Goal: Task Accomplishment & Management: Complete application form

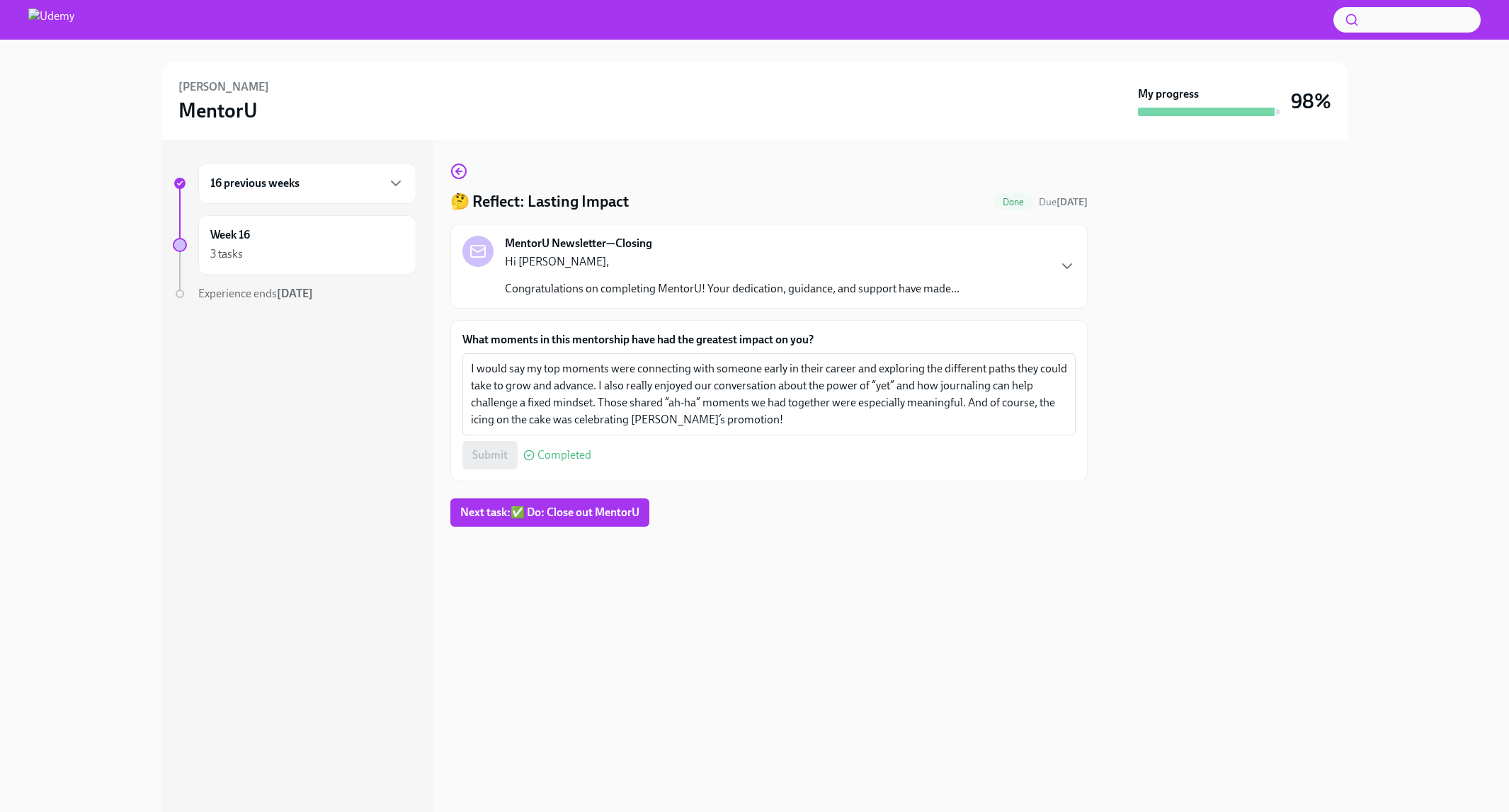
click at [303, 187] on div "16 previous weeks" at bounding box center [307, 183] width 194 height 17
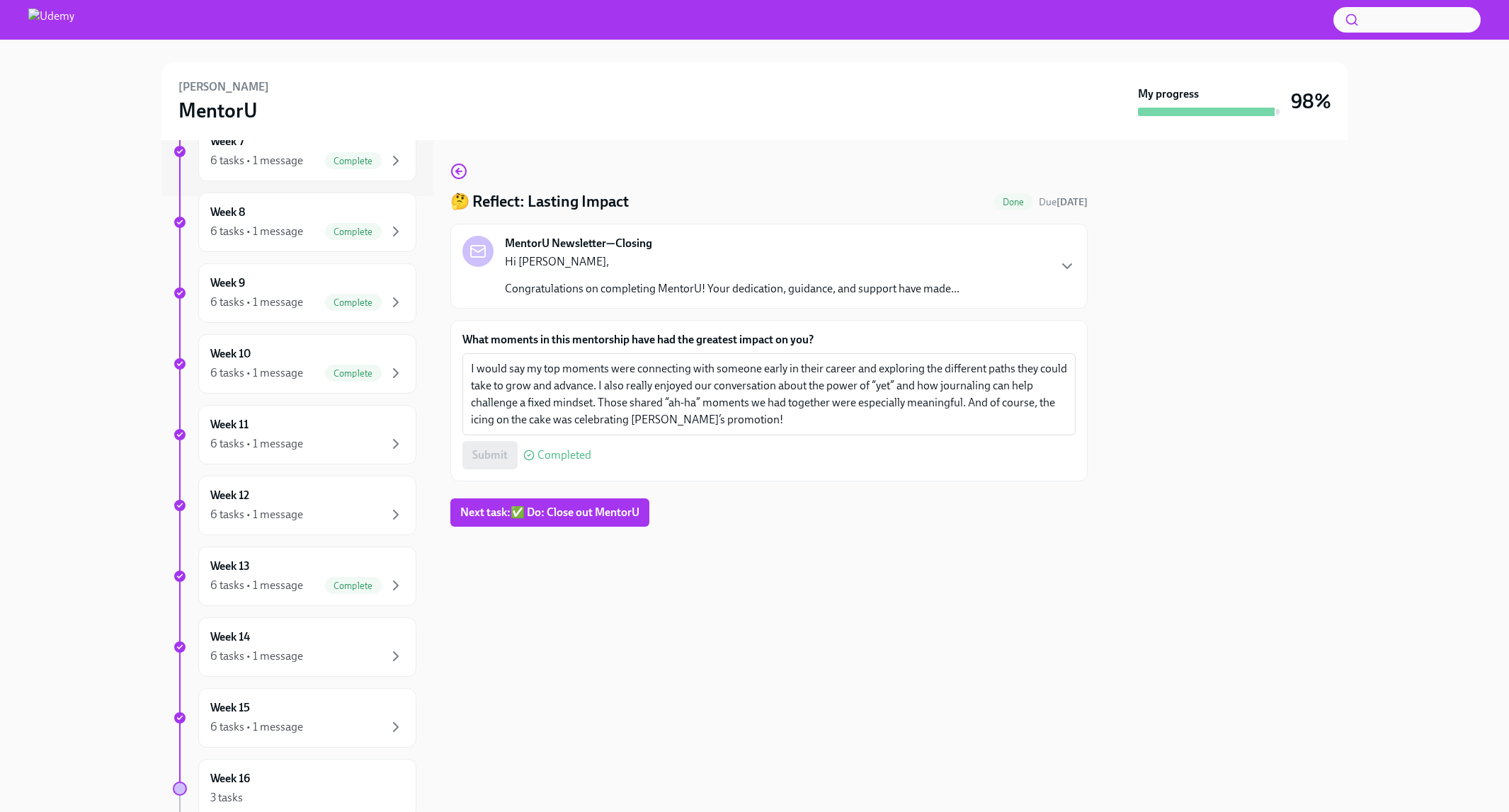
scroll to position [646, 0]
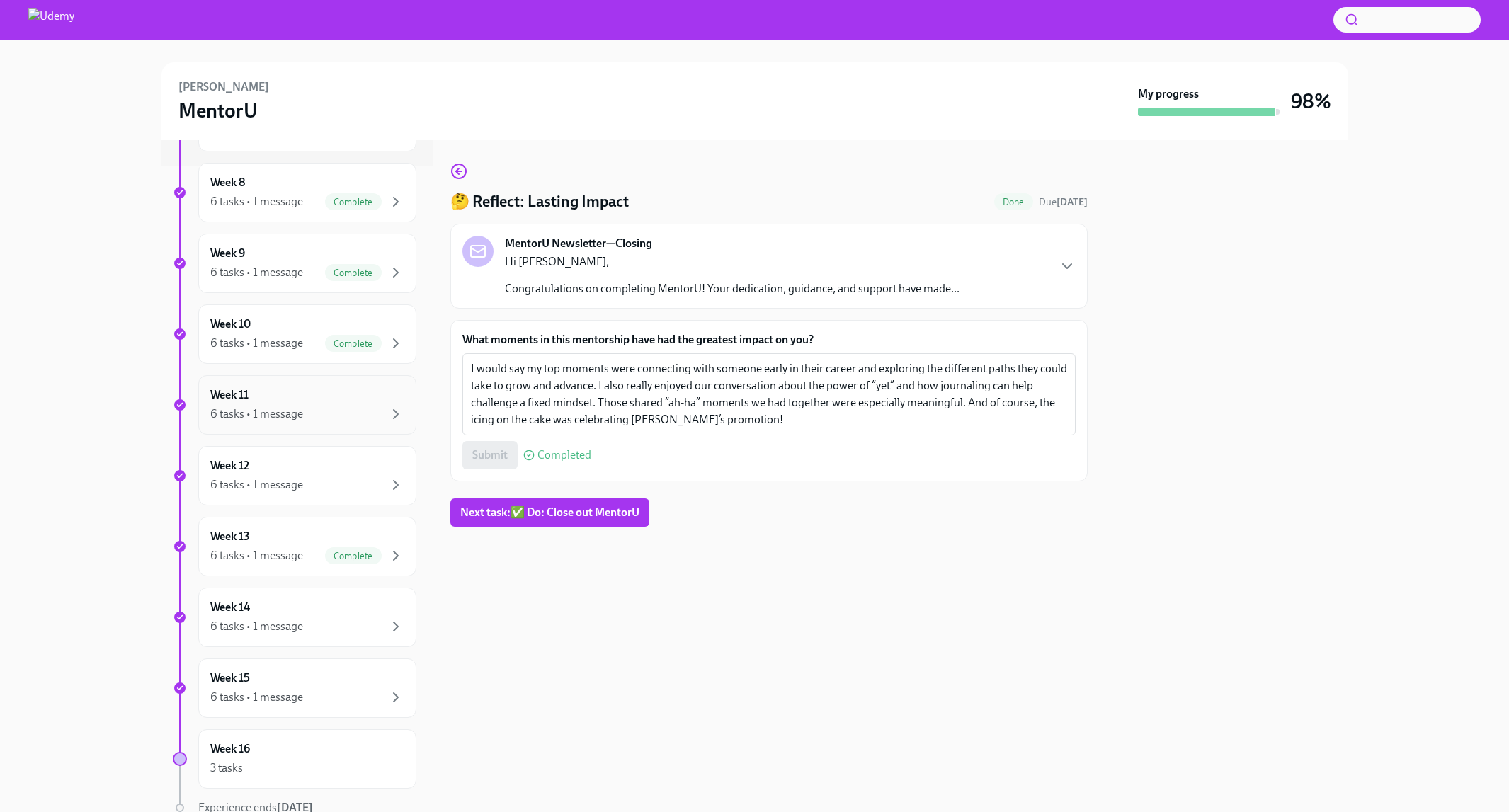
click at [319, 399] on div "Week 11 6 tasks • 1 message" at bounding box center [307, 405] width 194 height 35
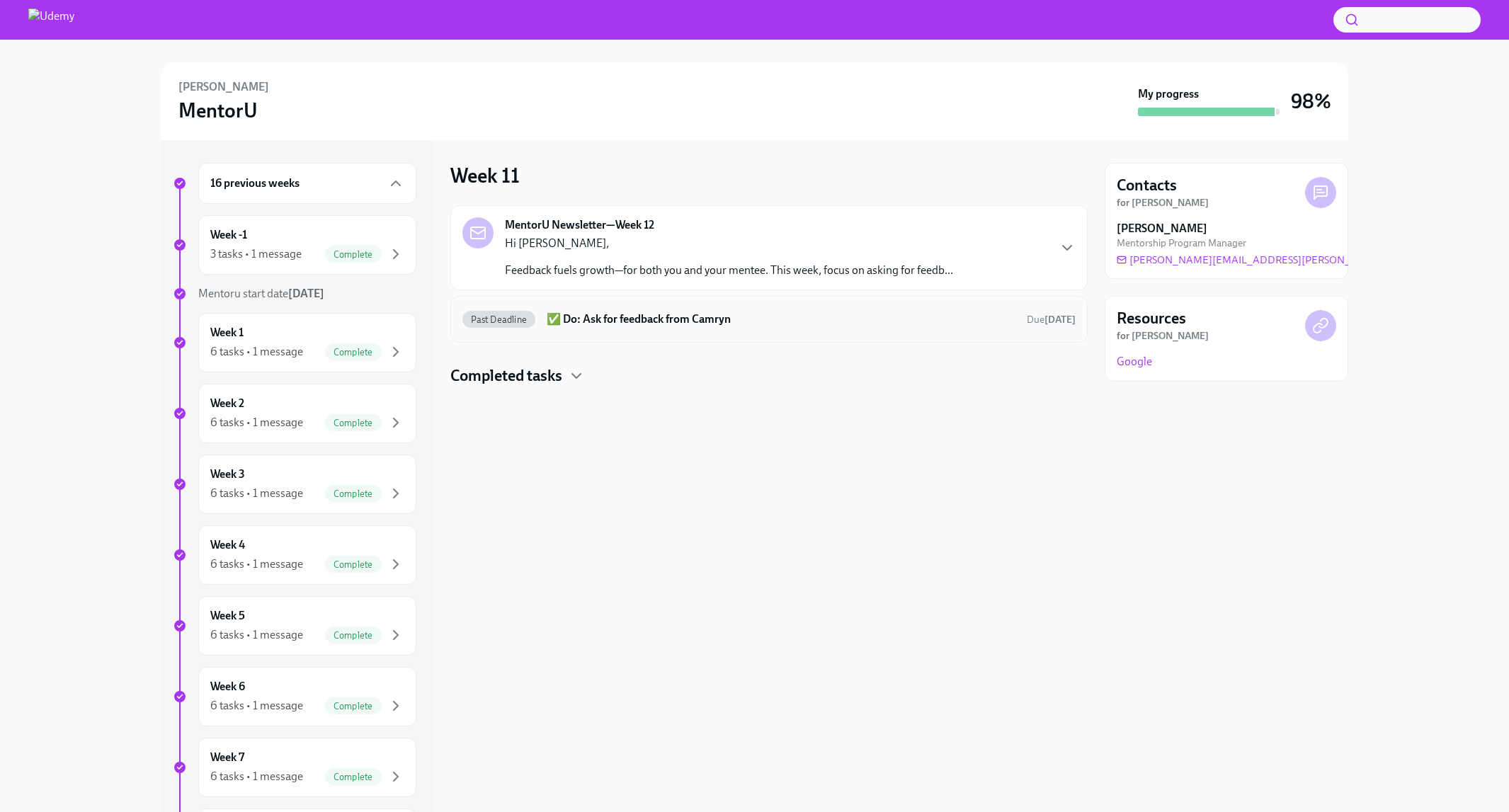
click at [650, 321] on h6 "✅ Do: Ask for feedback from Camryn" at bounding box center [781, 319] width 468 height 16
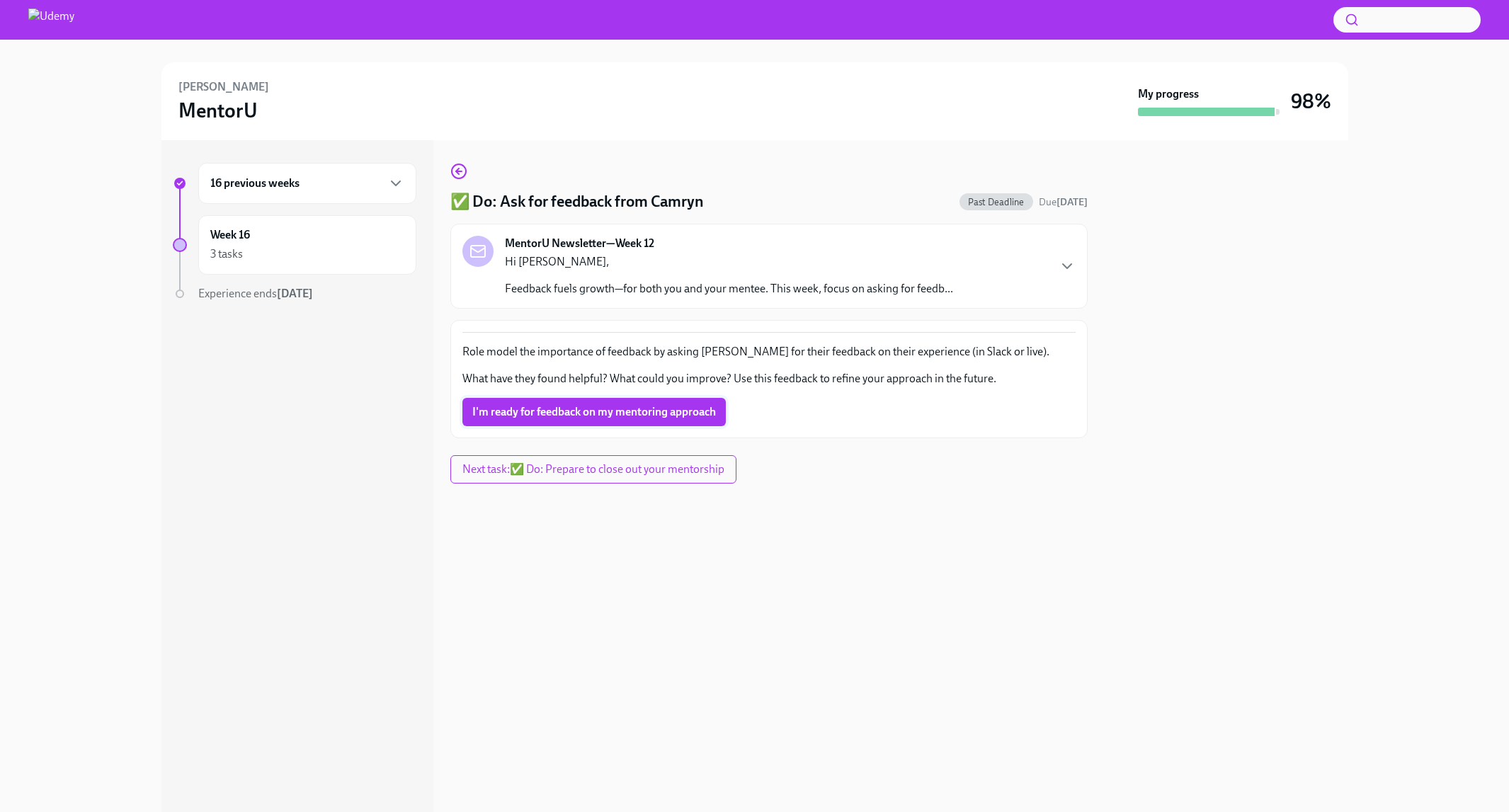
click at [594, 406] on span "I'm ready for feedback on my mentoring approach" at bounding box center [594, 412] width 244 height 14
click at [328, 188] on div "16 previous weeks" at bounding box center [307, 183] width 194 height 17
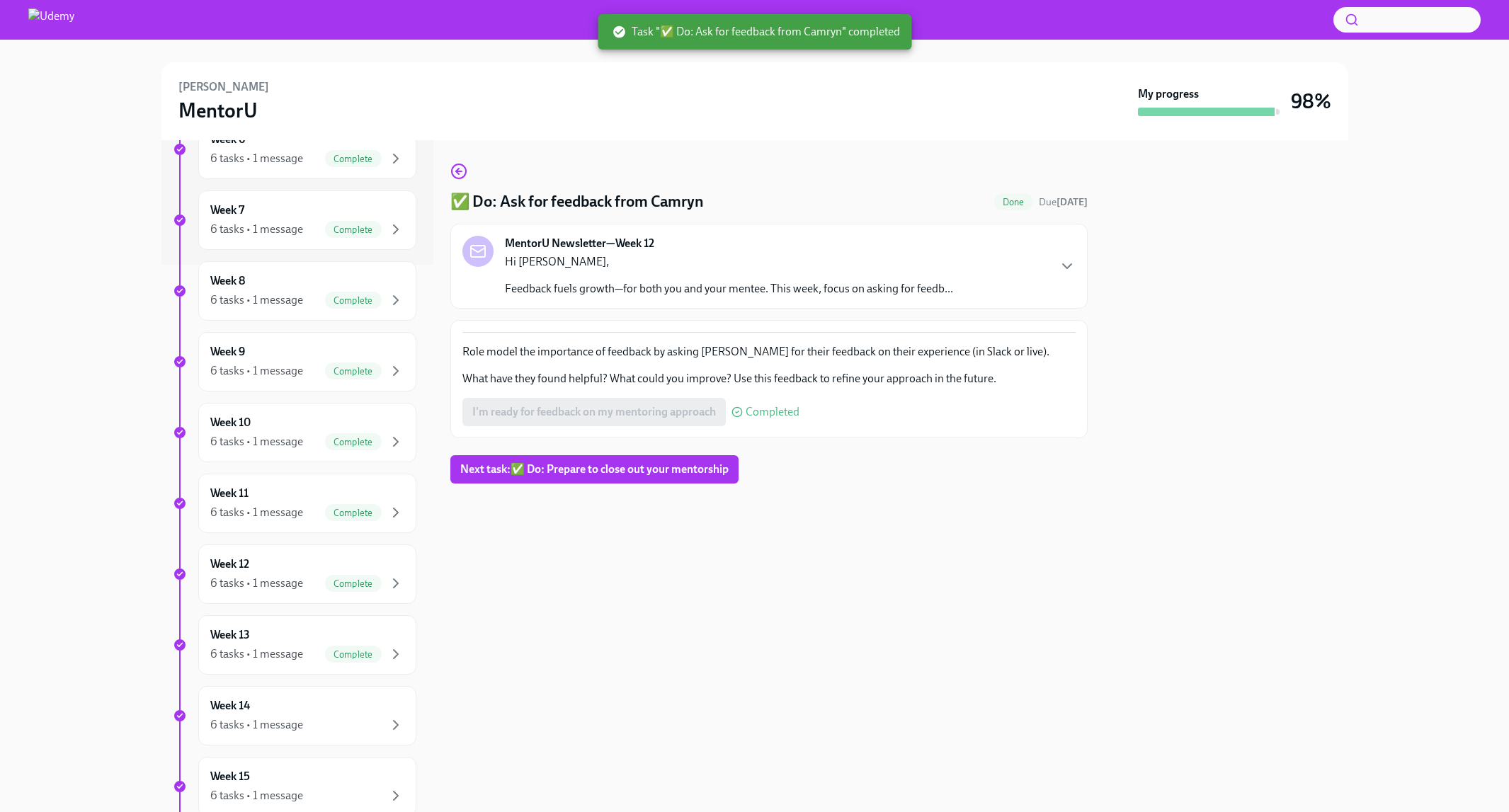
scroll to position [706, 0]
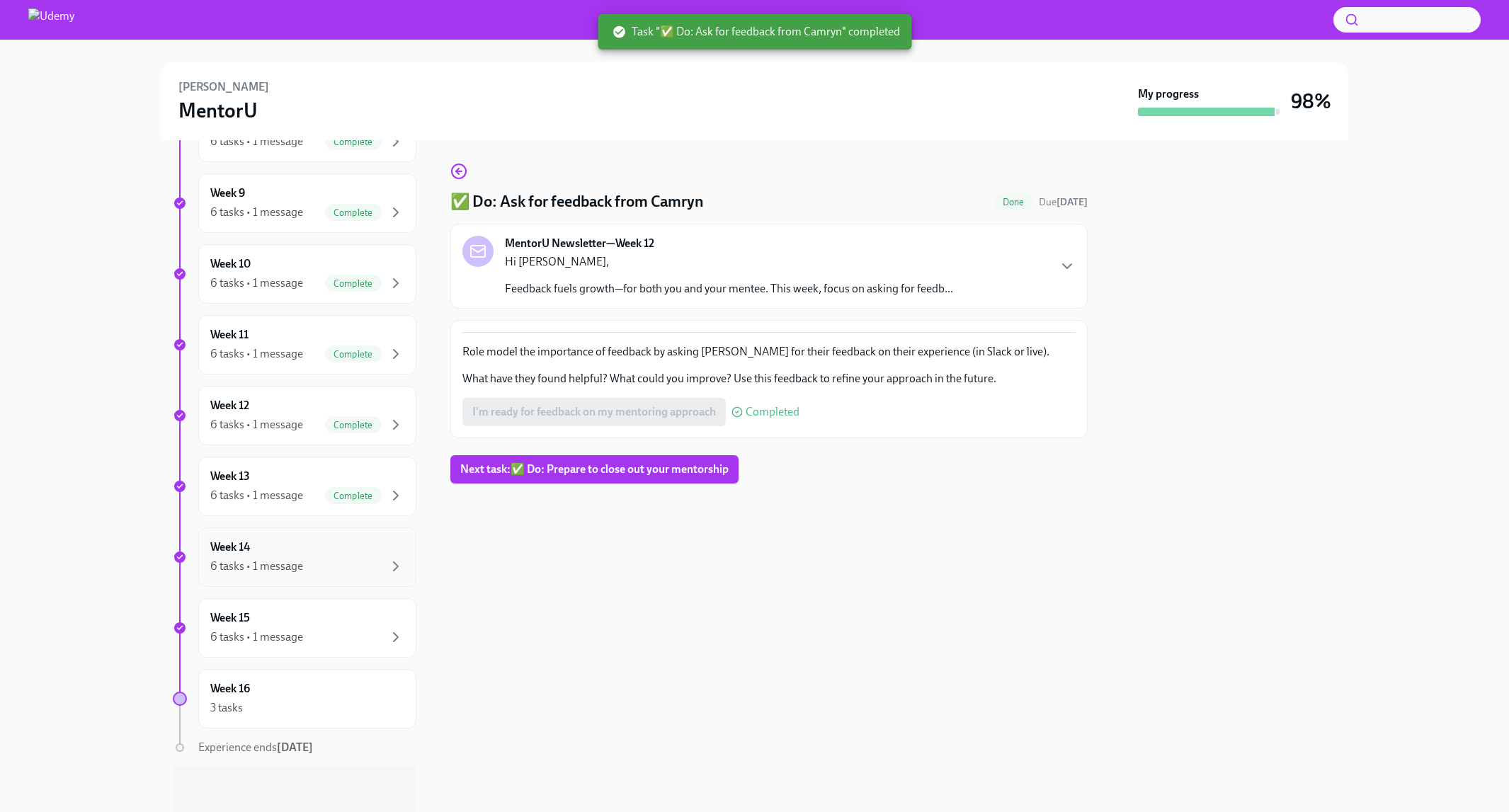
click at [308, 552] on div "Week 14 6 tasks • 1 message" at bounding box center [307, 557] width 194 height 35
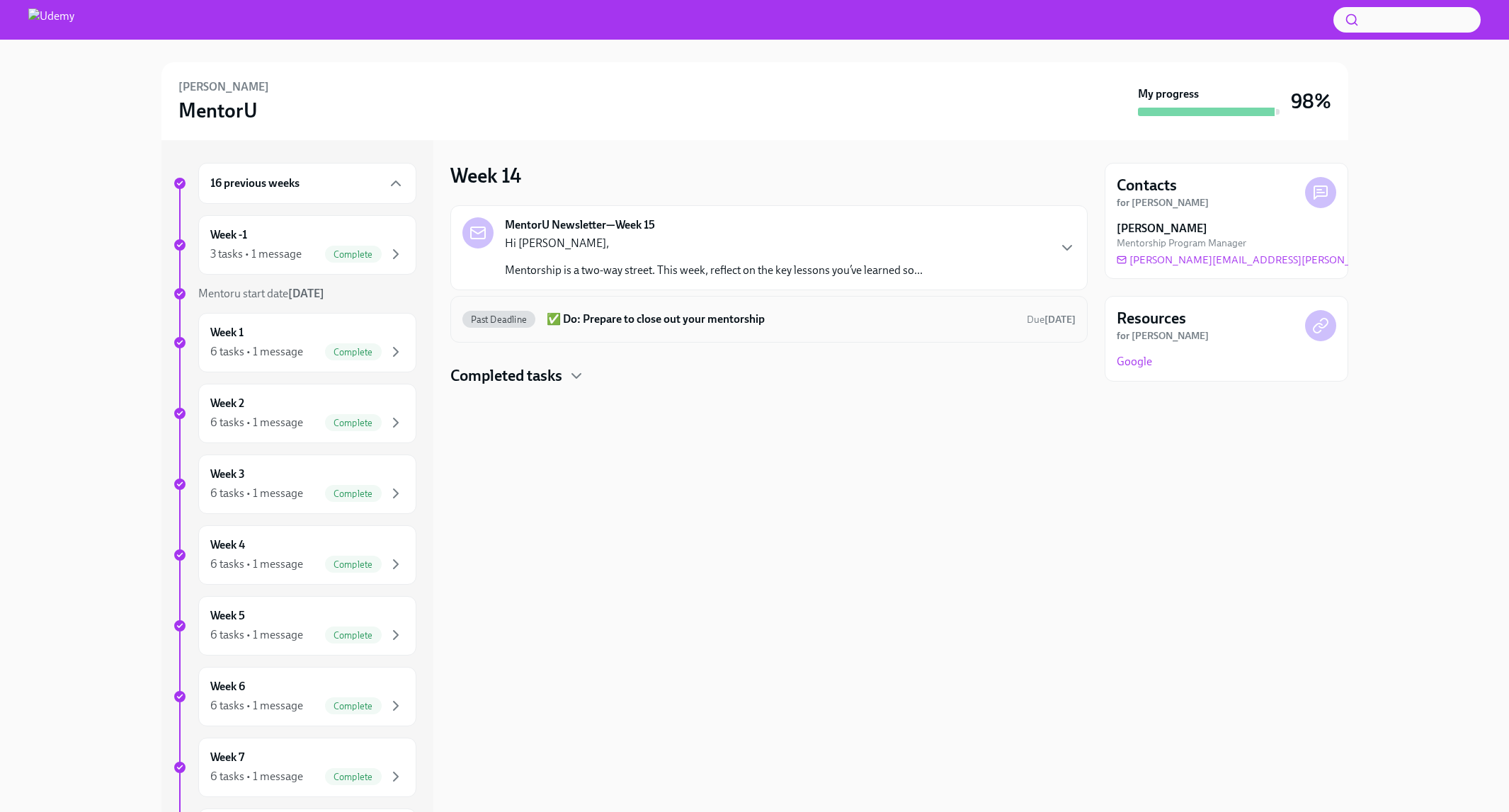
click at [543, 314] on div "Past Deadline ✅ Do: Prepare to close out your mentorship Due [DATE]" at bounding box center [769, 319] width 613 height 22
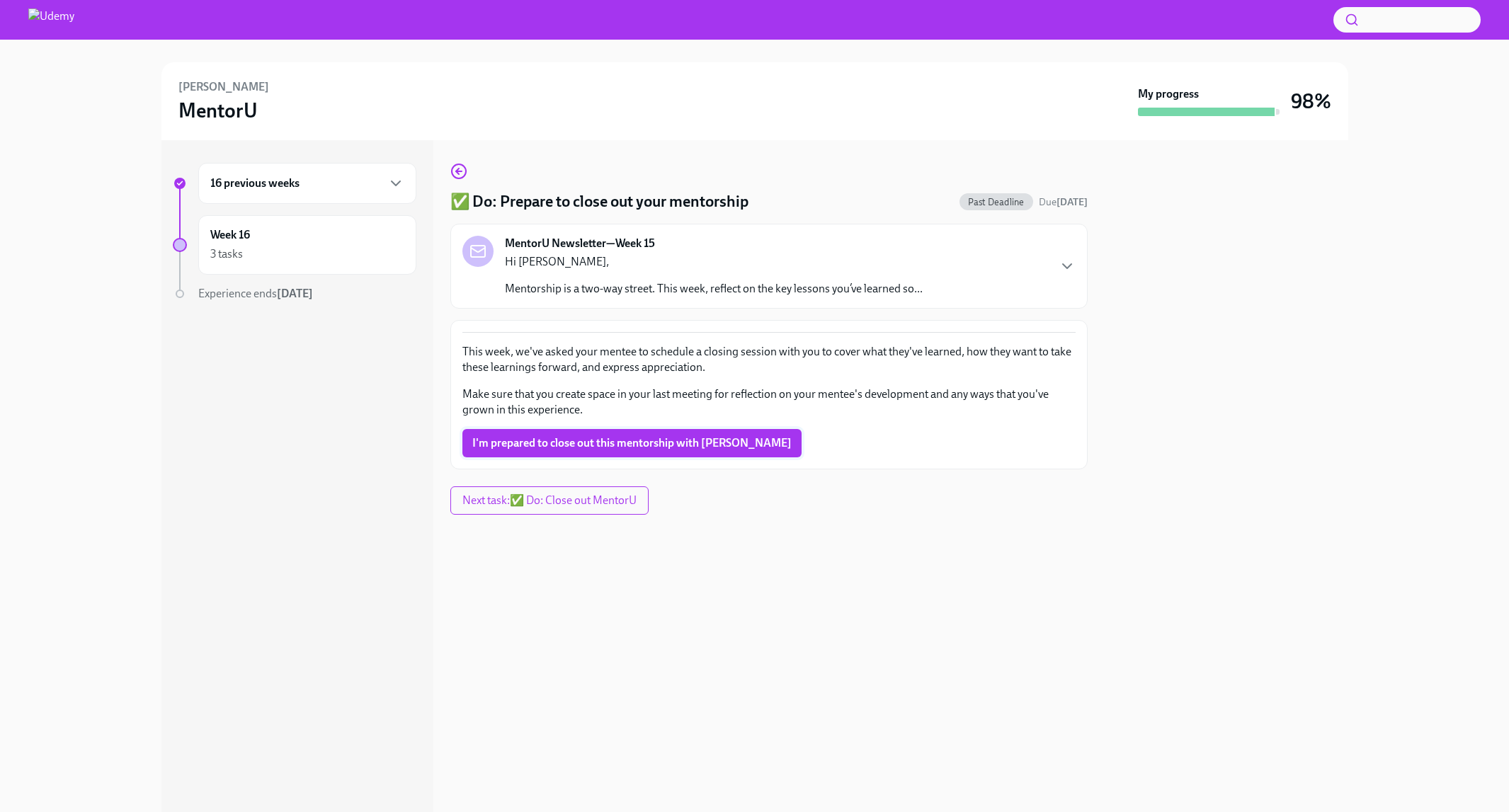
click at [616, 449] on span "I'm prepared to close out this mentorship with [PERSON_NAME]" at bounding box center [632, 442] width 319 height 14
click at [588, 510] on button "Next task : ✅ Do: Close out MentorU" at bounding box center [549, 500] width 198 height 28
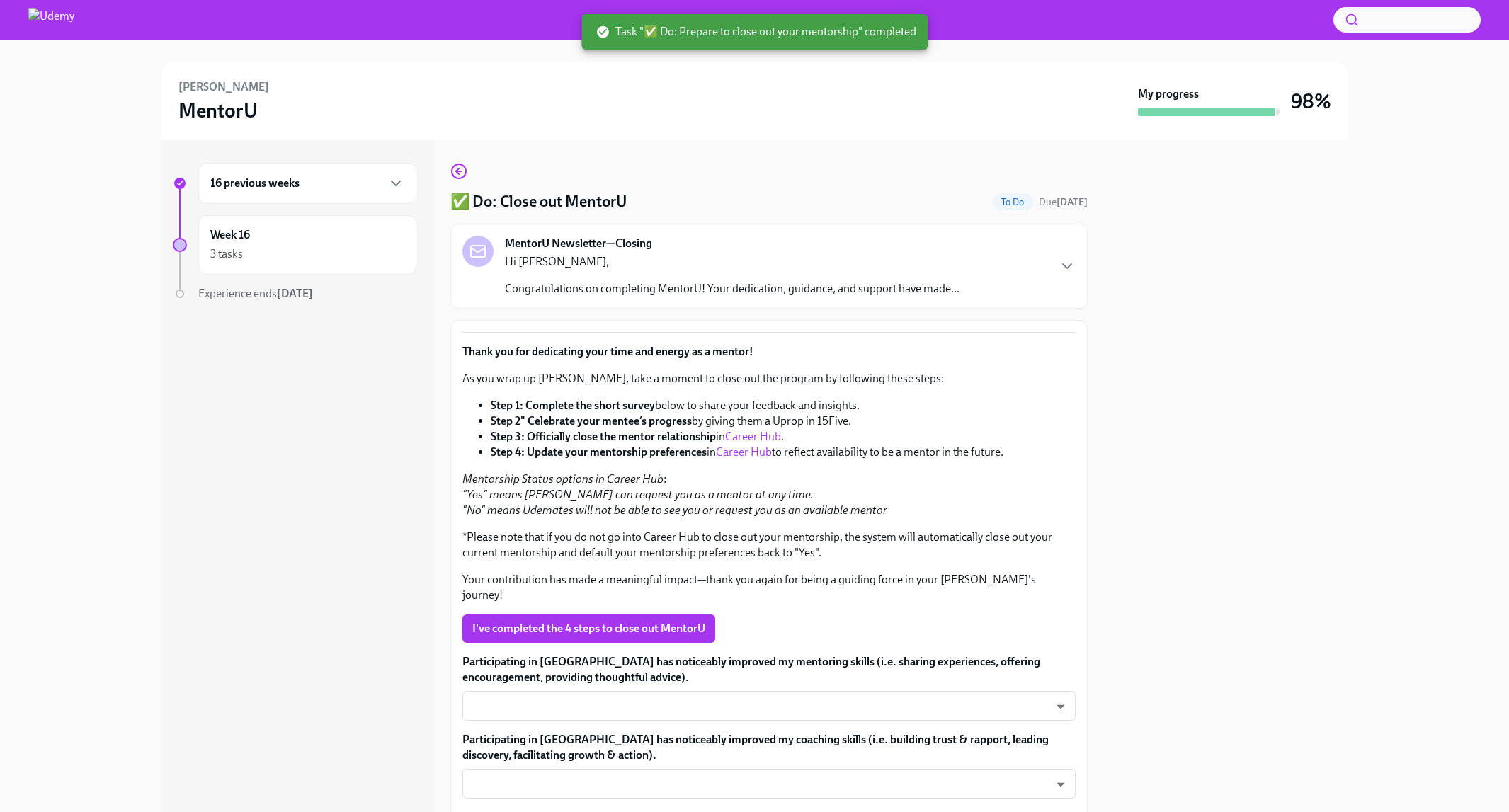
scroll to position [46, 0]
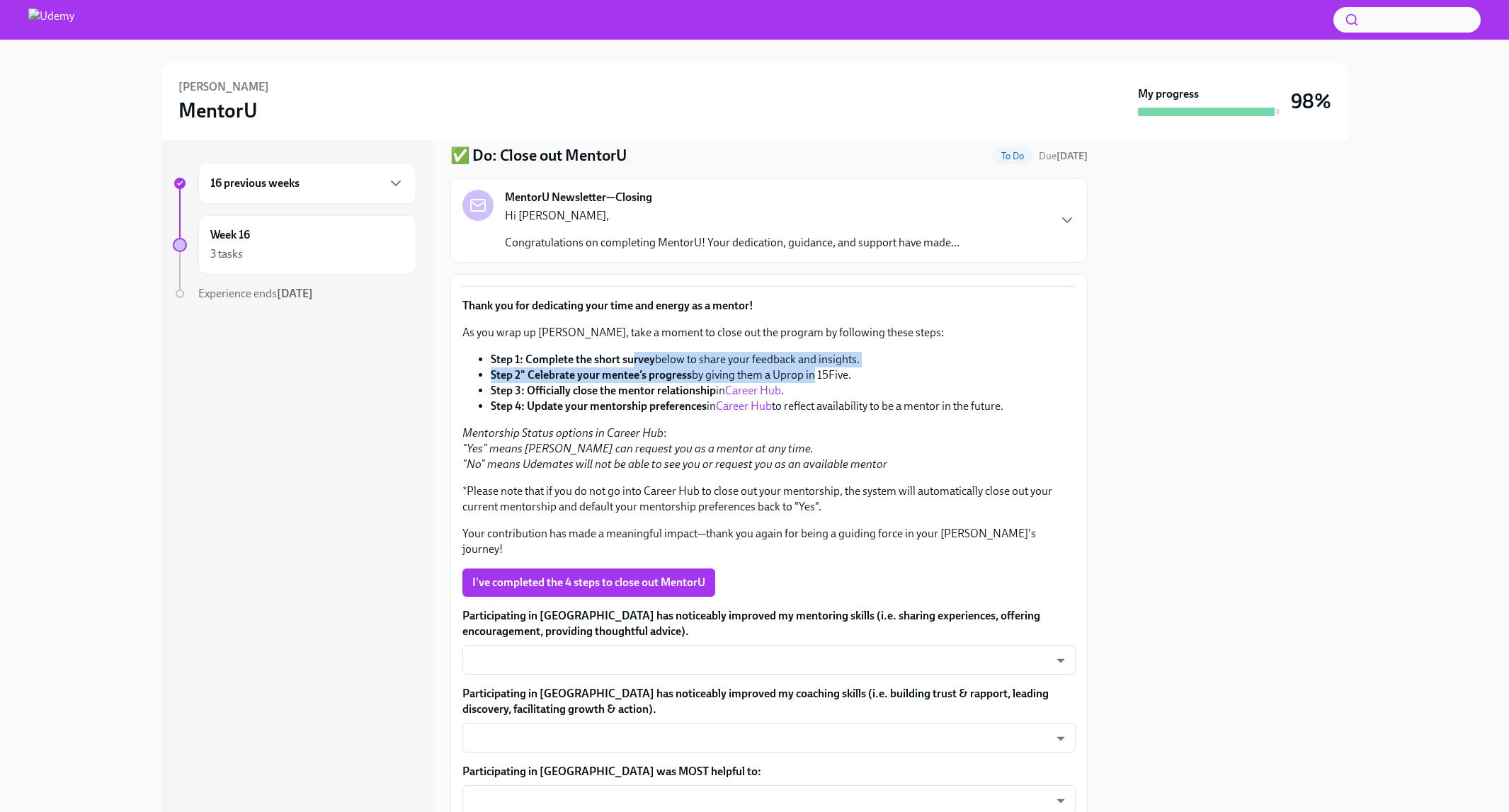
drag, startPoint x: 635, startPoint y: 360, endPoint x: 813, endPoint y: 370, distance: 178.3
click at [813, 370] on ul "Step 1: Complete the short survey below to share your feedback and insights. St…" at bounding box center [769, 383] width 613 height 63
click at [725, 380] on li "Step 2" Celebrate your mentee’s progress by giving them a Uprop in 15Five." at bounding box center [783, 375] width 585 height 16
click at [697, 387] on strong "Step 3: Officially close the mentor relationship" at bounding box center [603, 390] width 225 height 13
click at [759, 386] on link "Career Hub" at bounding box center [754, 390] width 56 height 13
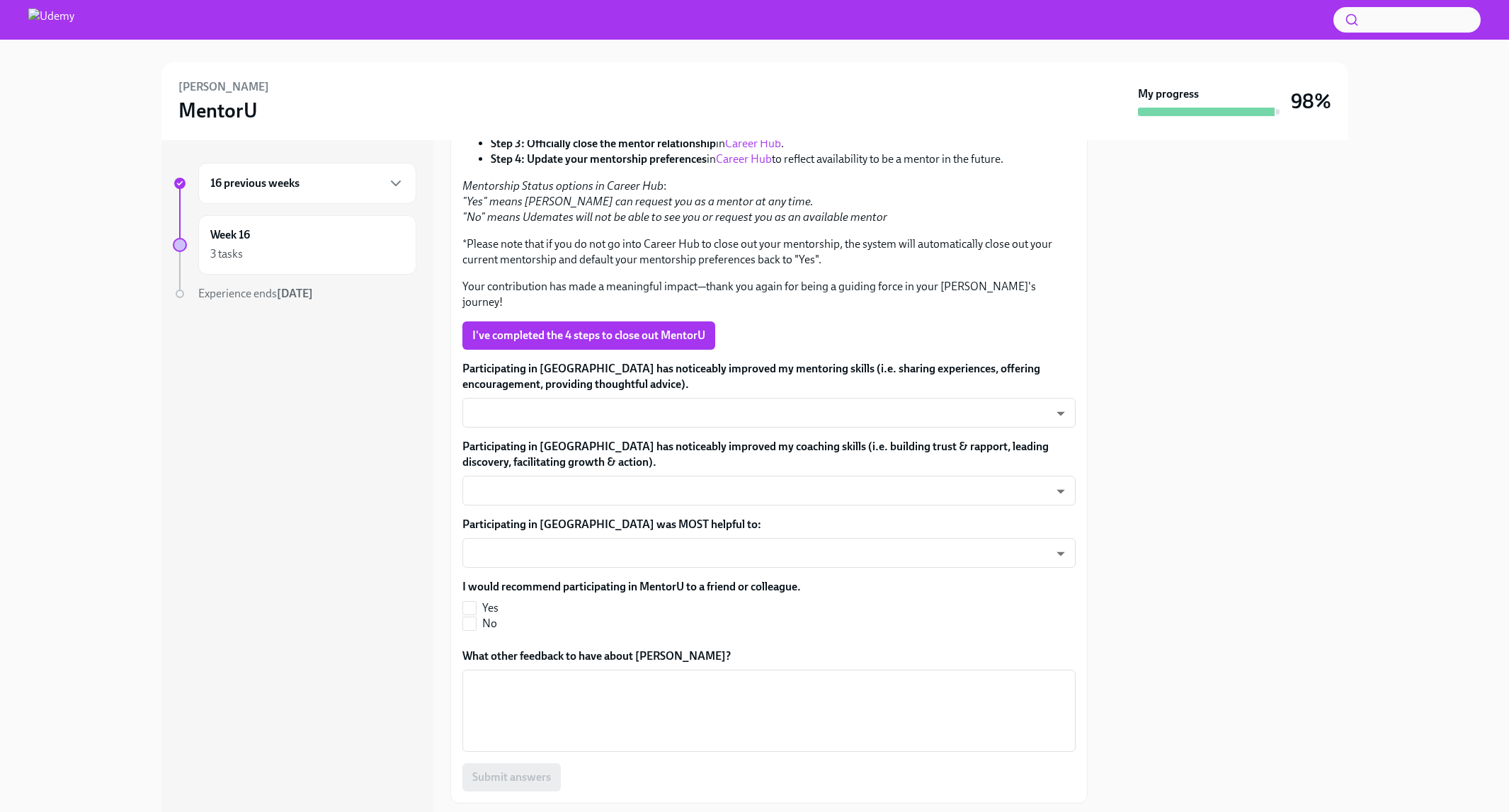
scroll to position [294, 0]
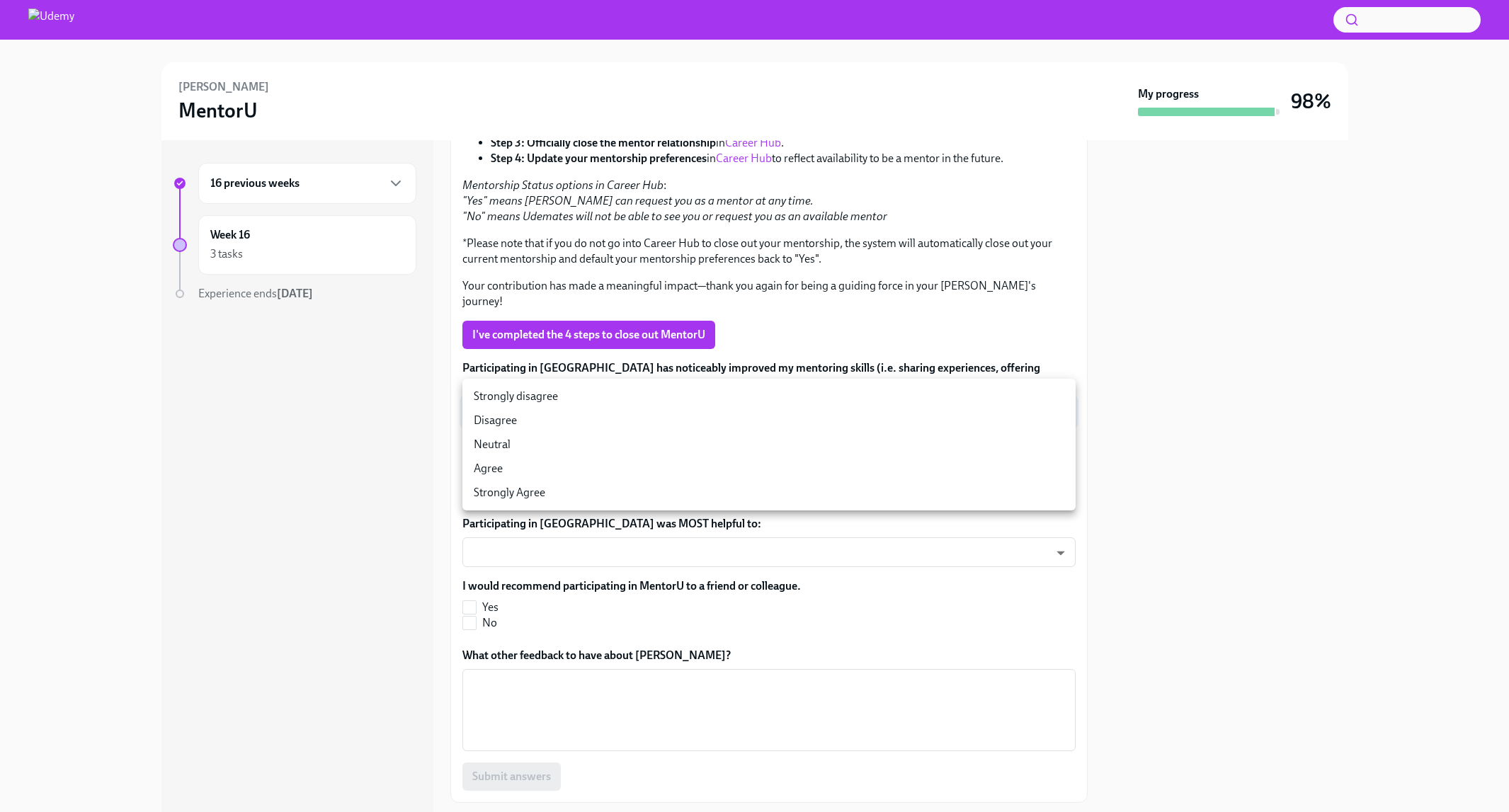
click at [670, 400] on body "[PERSON_NAME] MentorU My progress 98% 16 previous weeks Week 16 3 tasks Experie…" at bounding box center [754, 406] width 1509 height 812
click at [634, 499] on li "Strongly Agree" at bounding box center [769, 493] width 613 height 24
type input "6xHCctM_0"
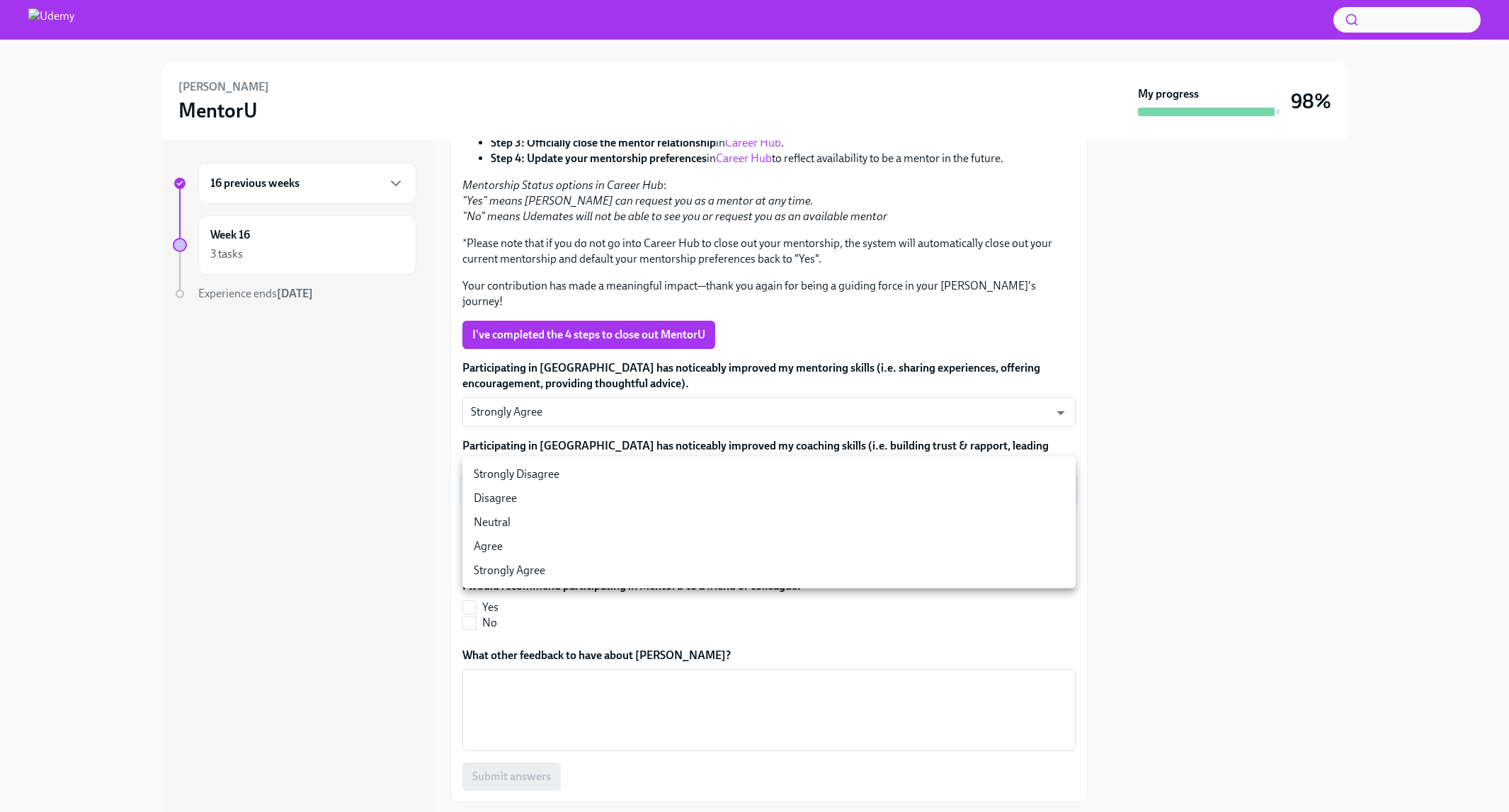
drag, startPoint x: 643, startPoint y: 469, endPoint x: 639, endPoint y: 481, distance: 12.6
click at [643, 469] on body "[PERSON_NAME] MentorU My progress 98% 16 previous weeks Week 16 3 tasks Experie…" at bounding box center [754, 406] width 1509 height 812
click at [594, 583] on ul "Strongly Disagree Disagree Neutral Agree Strongly Agree" at bounding box center [769, 522] width 613 height 132
click at [594, 576] on li "Strongly Agree" at bounding box center [769, 570] width 613 height 24
type input "cvwdVTyc0"
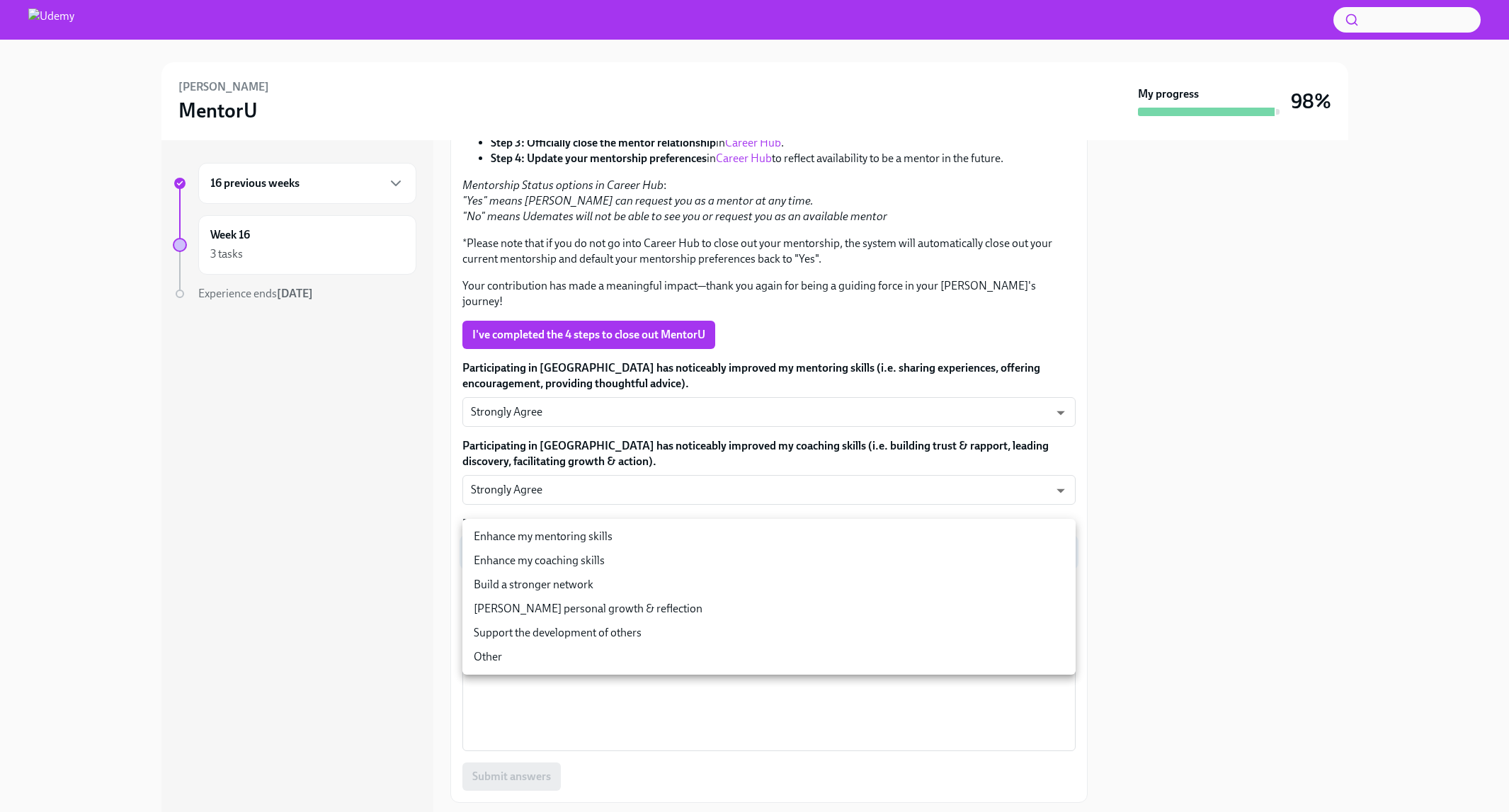
click at [587, 536] on body "[PERSON_NAME] MentorU My progress 98% 16 previous weeks Week 16 3 tasks Experie…" at bounding box center [754, 406] width 1509 height 812
click at [650, 637] on li "Support the development of others" at bounding box center [769, 633] width 613 height 24
type input "Ap0j7xc_m"
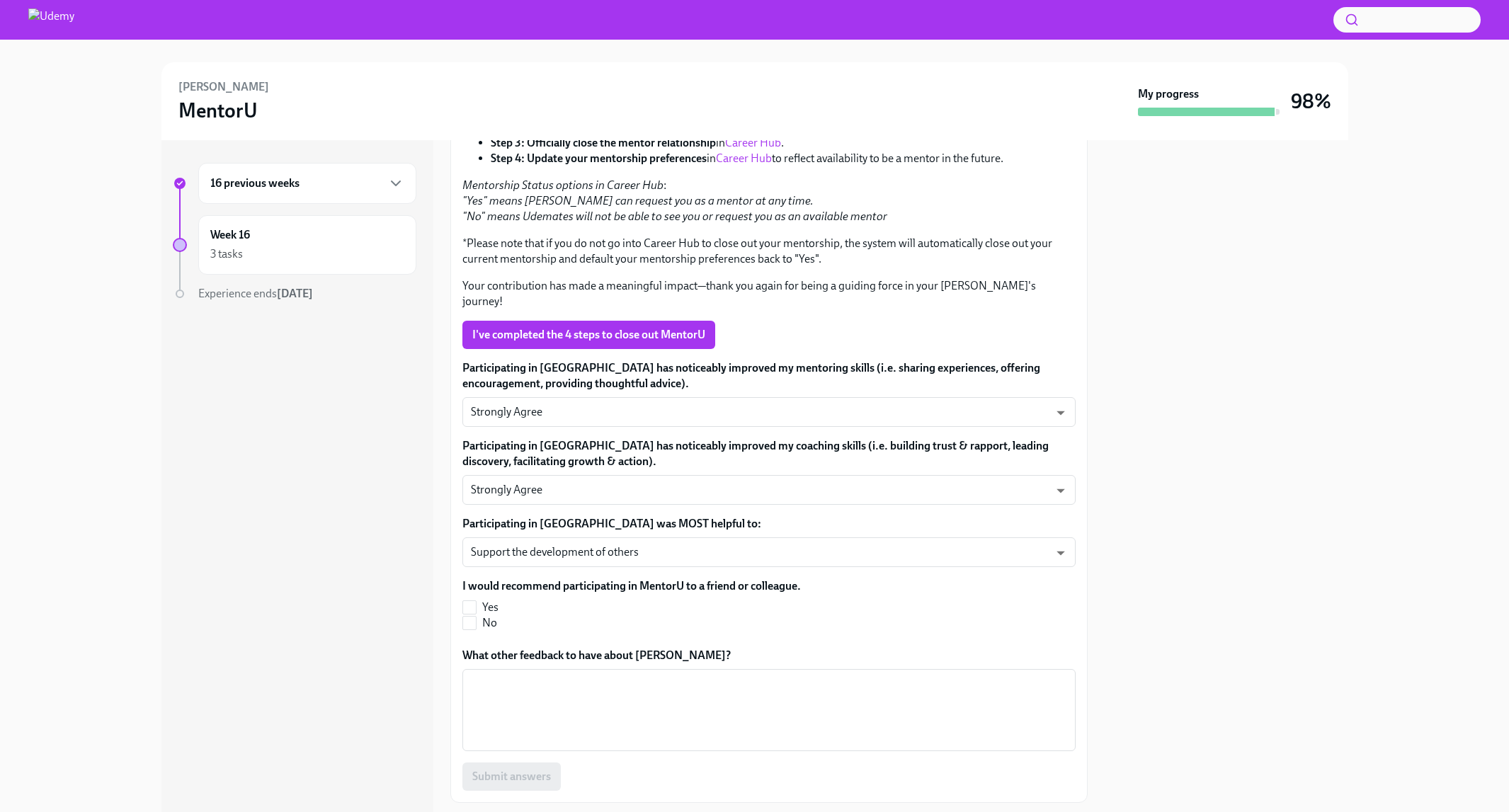
click at [1200, 640] on div at bounding box center [1226, 476] width 244 height 672
click at [468, 601] on input "Yes" at bounding box center [470, 608] width 13 height 13
checkbox input "true"
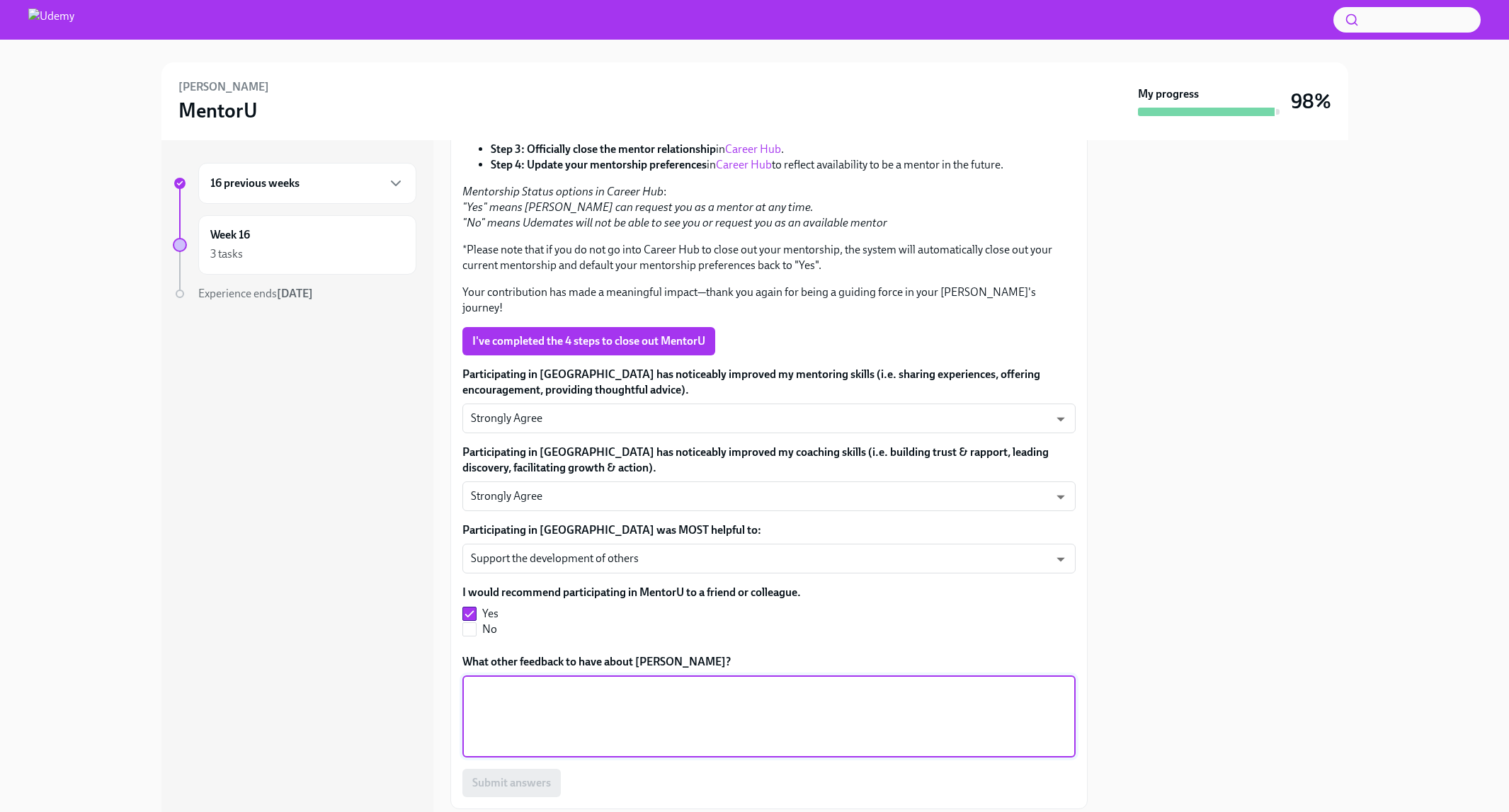
click at [1032, 691] on textarea "What other feedback to have about [PERSON_NAME]?" at bounding box center [769, 716] width 597 height 68
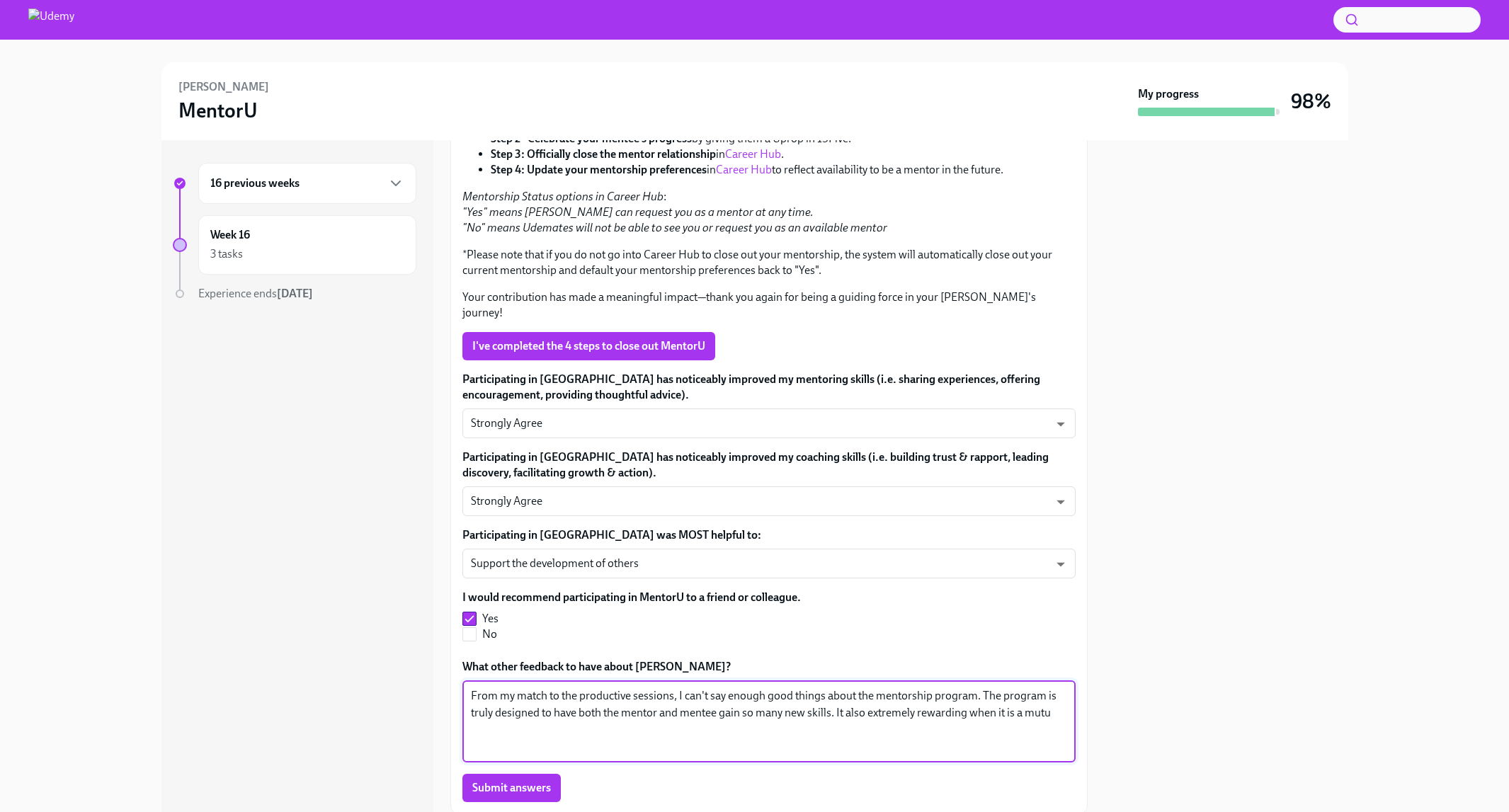
drag, startPoint x: 773, startPoint y: 681, endPoint x: 767, endPoint y: 684, distance: 6.7
click at [767, 687] on textarea "From my match to the productive sessions, I can't say enough good things about …" at bounding box center [769, 721] width 597 height 68
click at [812, 696] on textarea "From my match to the productive sessions, I can't say enough good things about …" at bounding box center [769, 721] width 597 height 68
click at [800, 725] on textarea "From my match to the productive sessions, I can't say enough good things about …" at bounding box center [769, 721] width 597 height 68
click at [813, 711] on textarea "From my match to the productive sessions, I can't say enough good things about …" at bounding box center [769, 721] width 597 height 68
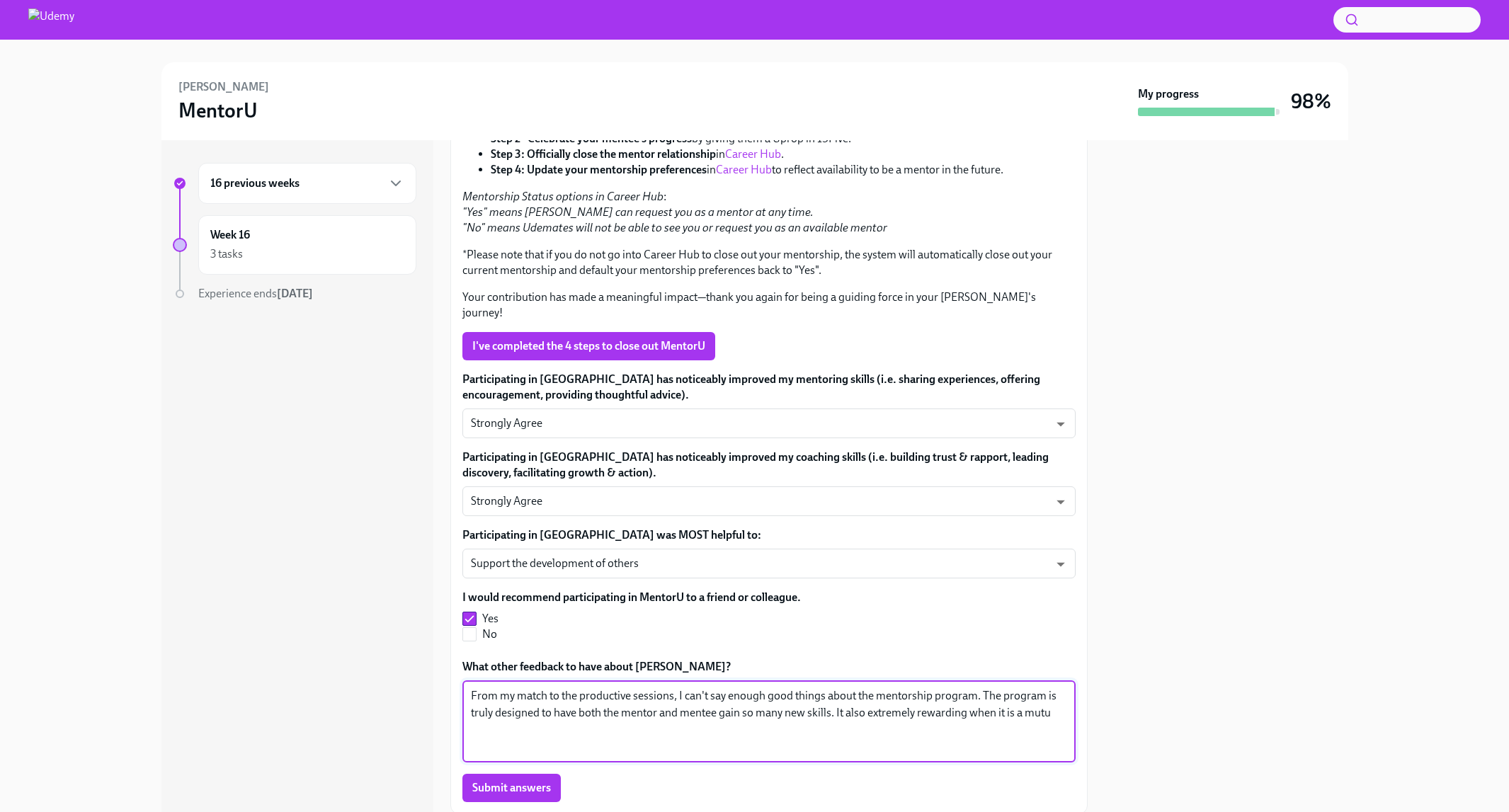
click at [899, 707] on textarea "From my match to the productive sessions, I can't say enough good things about …" at bounding box center [769, 721] width 597 height 68
click at [969, 709] on textarea "From my match to the productive sessions, I can't say enough good things about …" at bounding box center [769, 721] width 597 height 68
drag, startPoint x: 1049, startPoint y: 702, endPoint x: 838, endPoint y: 705, distance: 211.0
click at [838, 705] on textarea "From my match to the productive sessions, I can't say enough good things about …" at bounding box center [769, 721] width 597 height 68
drag, startPoint x: 836, startPoint y: 703, endPoint x: 455, endPoint y: 656, distance: 383.9
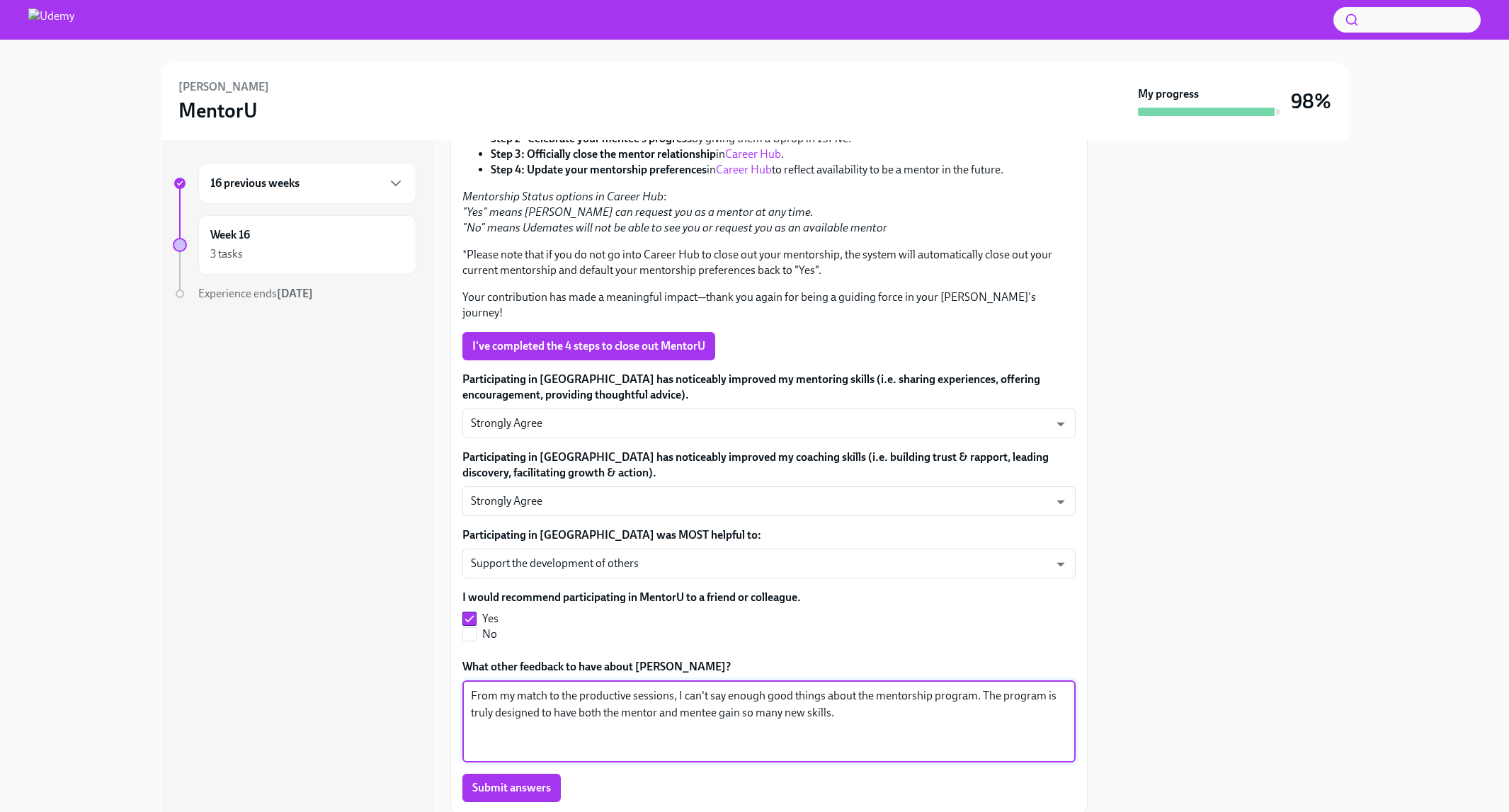
click at [455, 656] on div "Thank you for dedicating your time and energy as a mentor! As you wrap up [PERS…" at bounding box center [769, 426] width 638 height 777
paste textarea "As we wrap up my mentorship match, I want to share how valuable this program ha…"
click at [905, 735] on textarea "As we wrap up my mentorship match, I want to share how valuable this program ha…" at bounding box center [769, 721] width 597 height 68
type textarea "As we wrap up my mentorship match, I want to share how valuable this program ha…"
click at [513, 781] on span "Submit answers" at bounding box center [512, 788] width 78 height 14
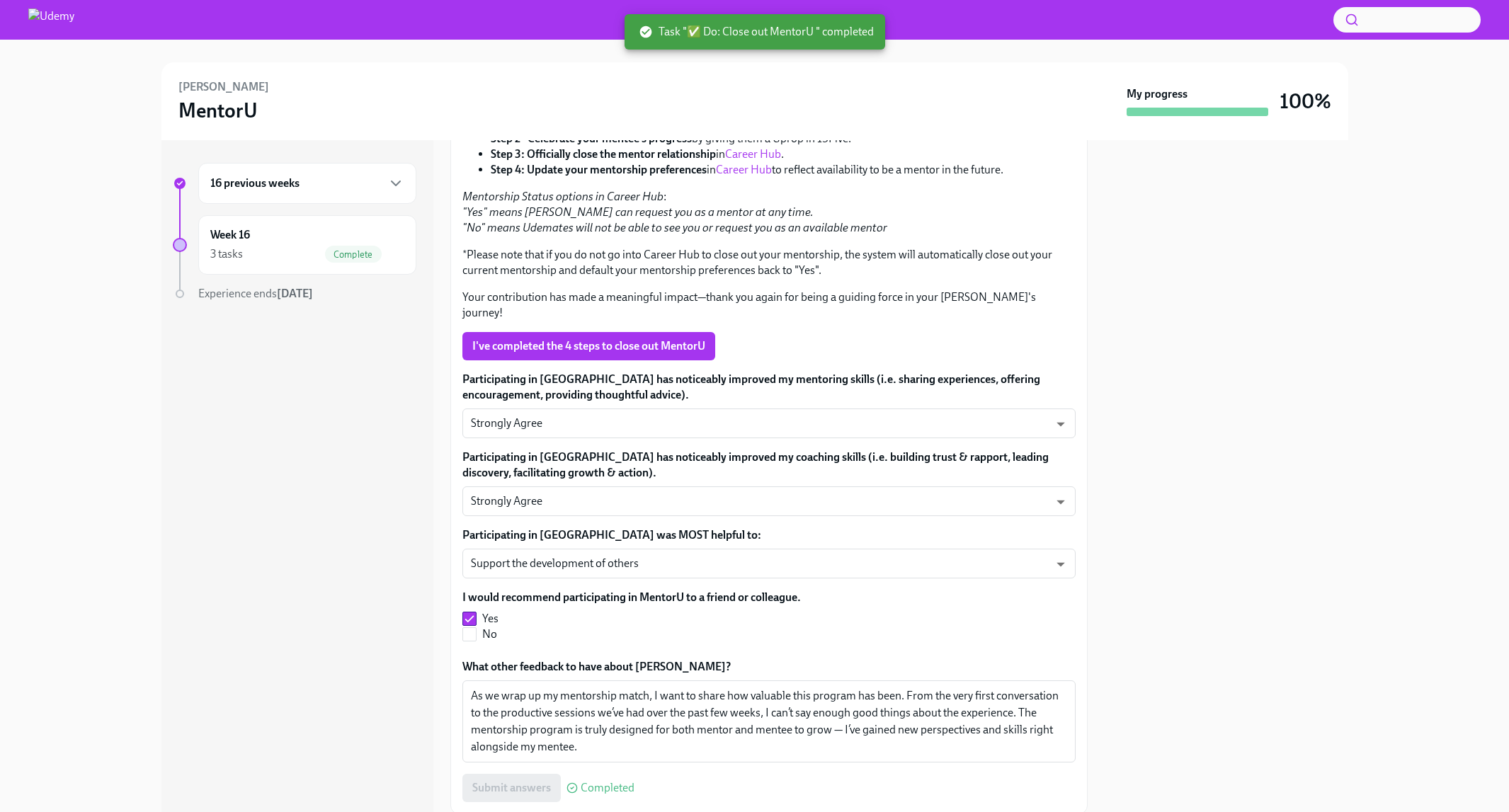
click at [579, 339] on span "I've completed the 4 steps to close out MentorU" at bounding box center [589, 345] width 233 height 14
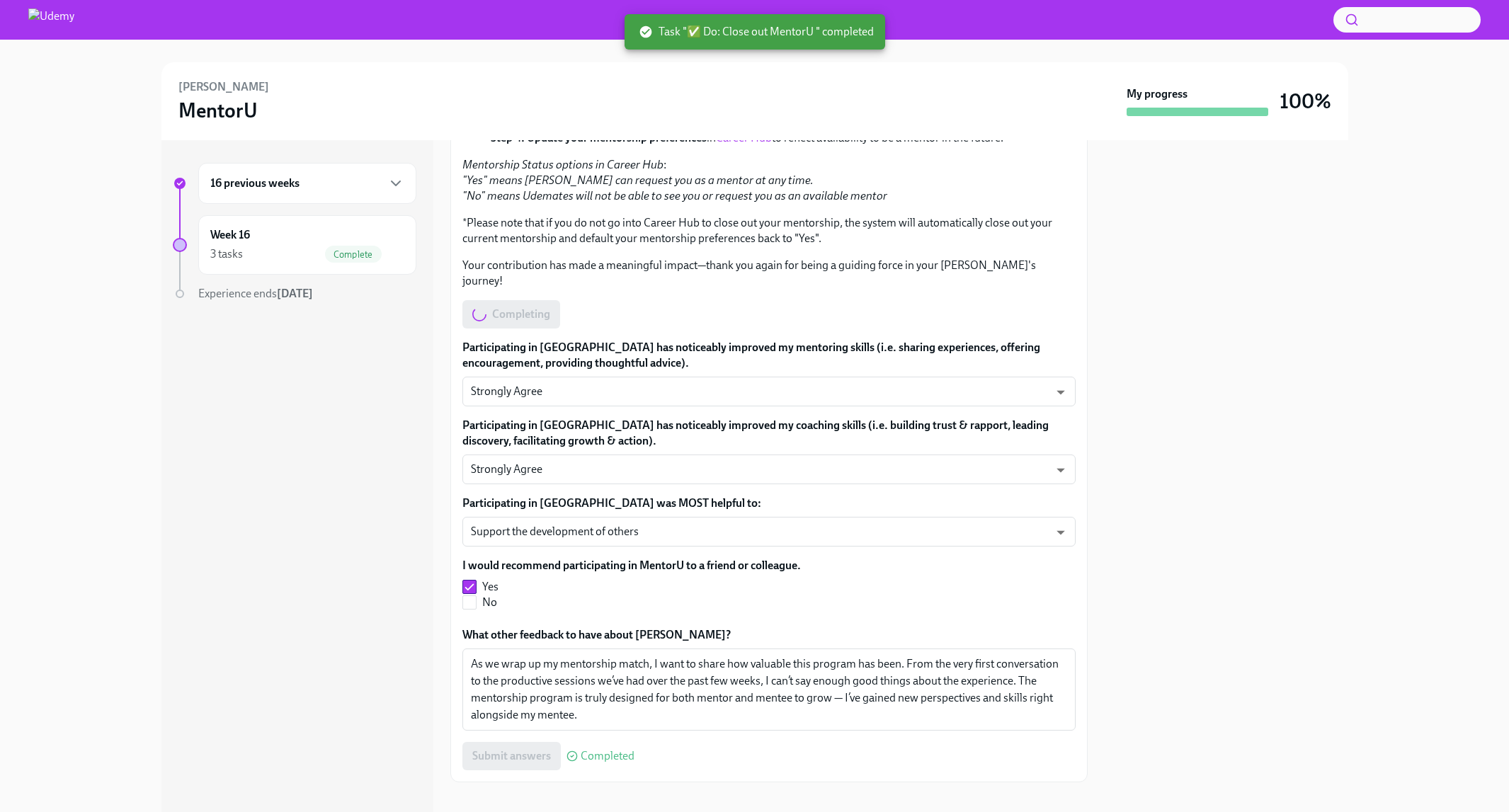
click at [374, 183] on div "16 previous weeks" at bounding box center [307, 183] width 194 height 17
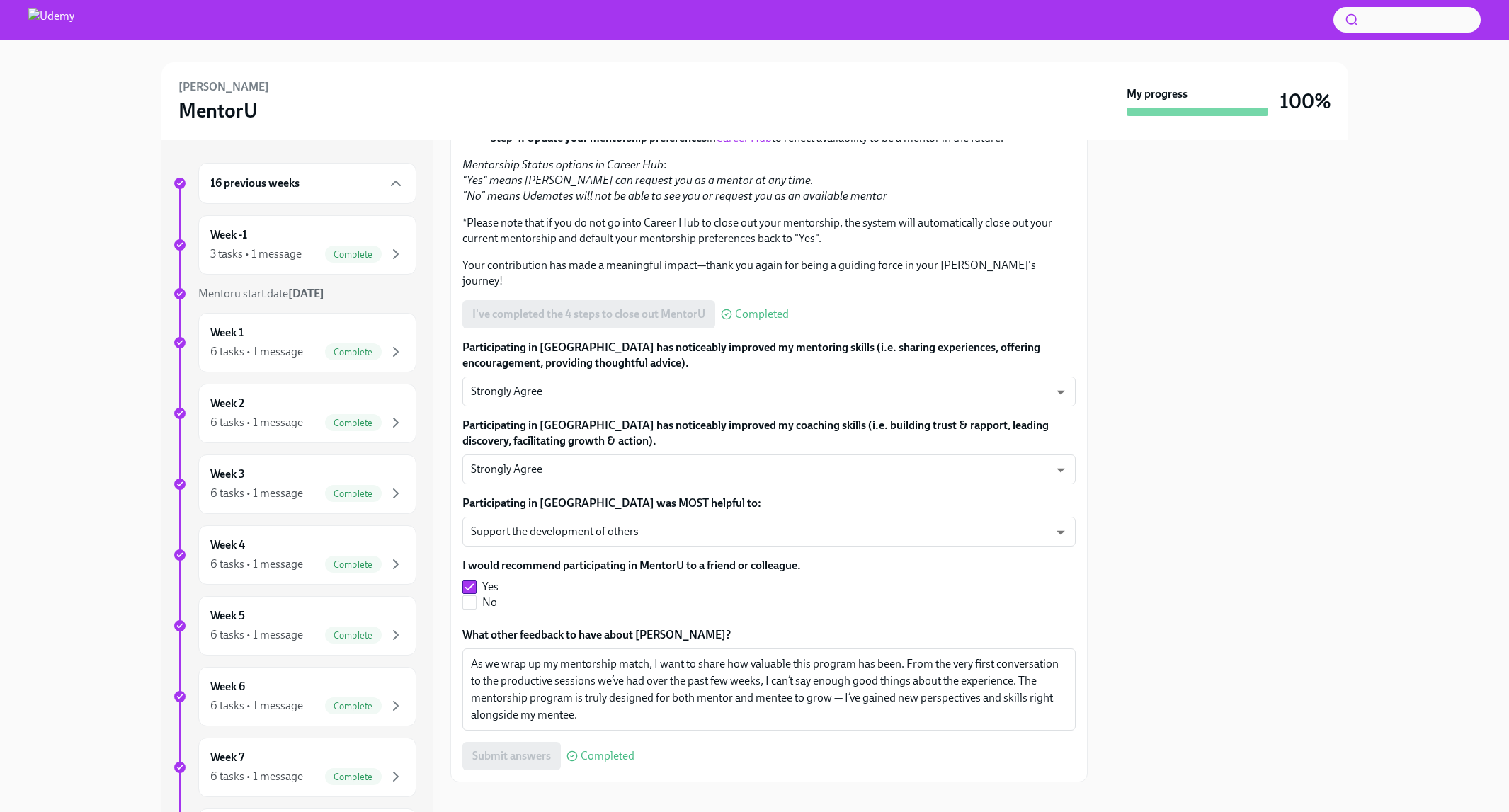
click at [75, 22] on img at bounding box center [50, 20] width 46 height 22
click at [57, 25] on img at bounding box center [50, 20] width 46 height 22
click at [260, 82] on h6 "[PERSON_NAME]" at bounding box center [223, 87] width 91 height 16
